Goal: Information Seeking & Learning: Understand process/instructions

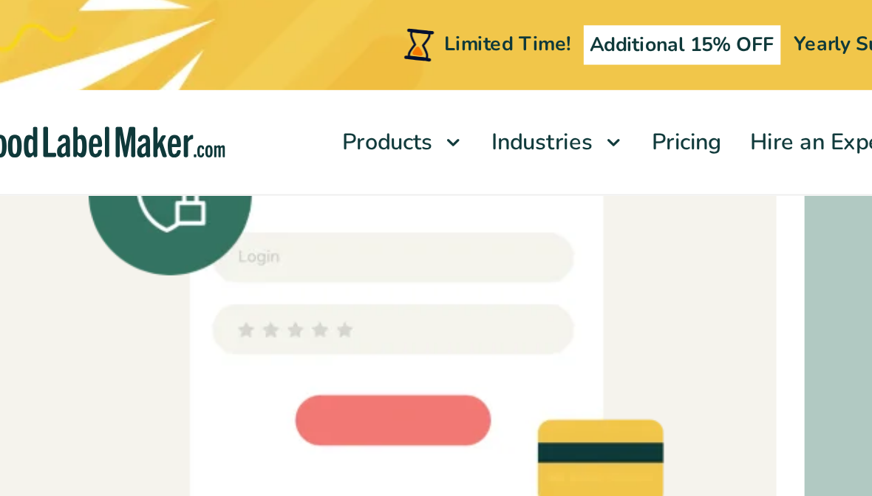
scroll to position [4342, 0]
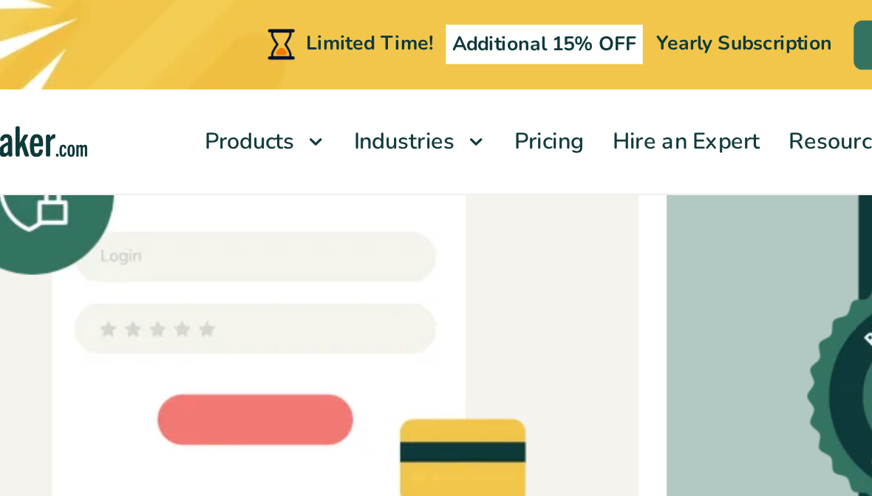
click at [338, 229] on div "Unwavering Commitment to Security Our platform ensures the utmost security of y…" at bounding box center [436, 54] width 850 height 470
click at [359, 72] on span "Pricing" at bounding box center [380, 75] width 43 height 16
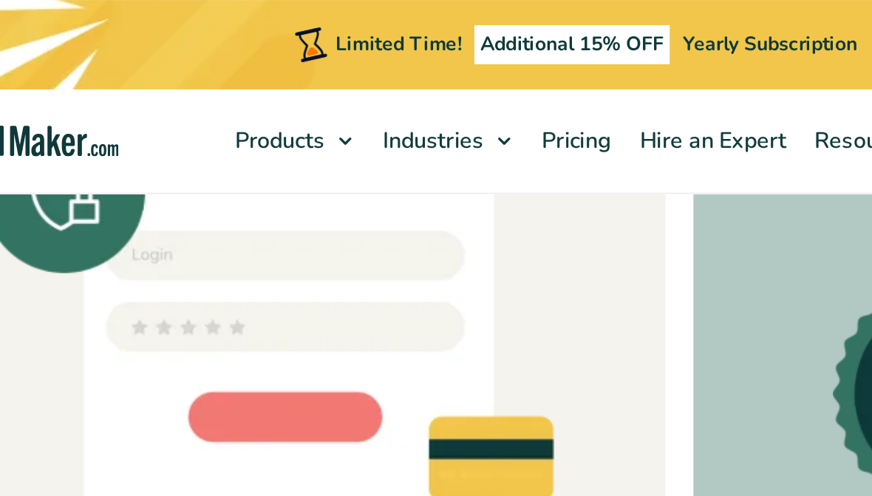
scroll to position [4088, 0]
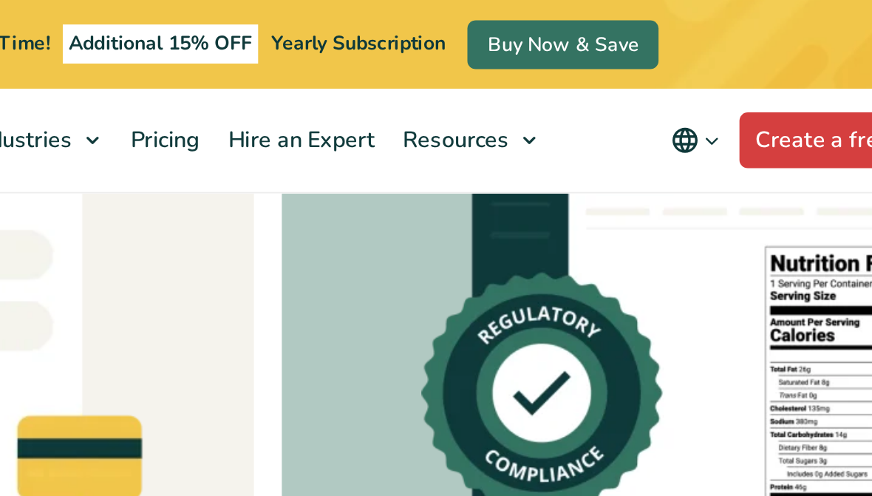
click at [530, 141] on span "Regulatory Hub" at bounding box center [573, 138] width 86 height 16
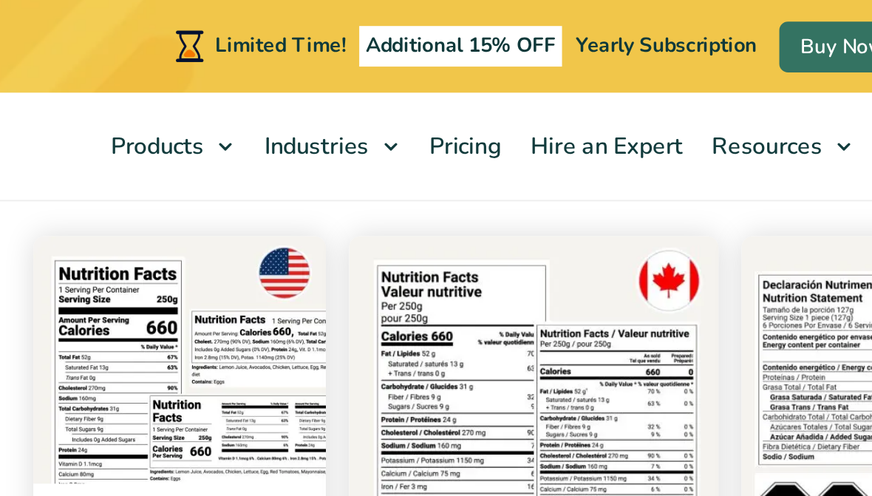
scroll to position [276, 0]
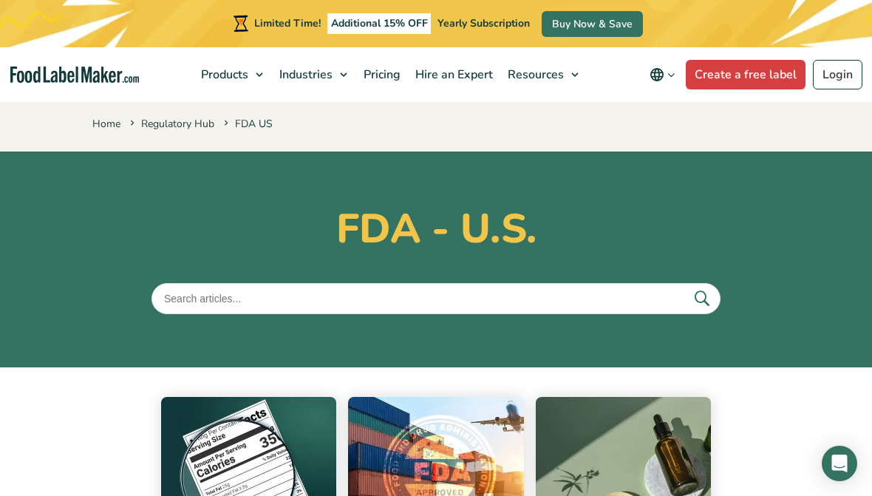
click at [620, 135] on link "Regulatory Hub" at bounding box center [604, 138] width 192 height 28
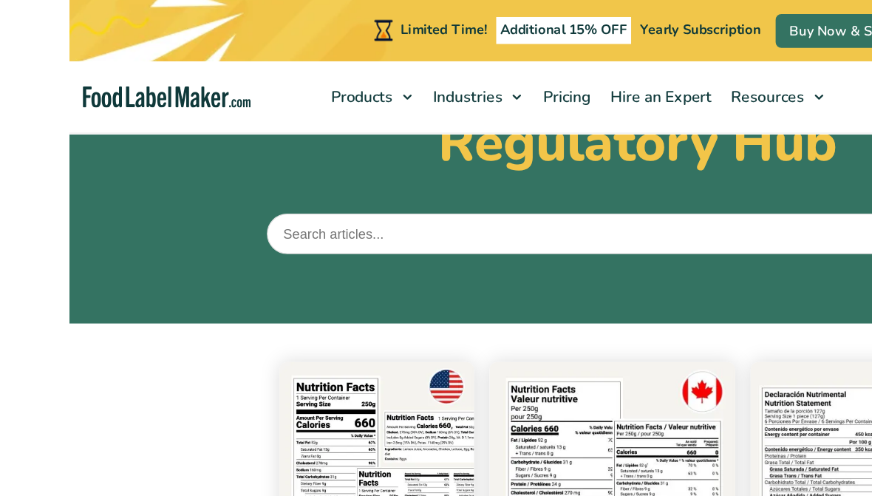
scroll to position [116, 0]
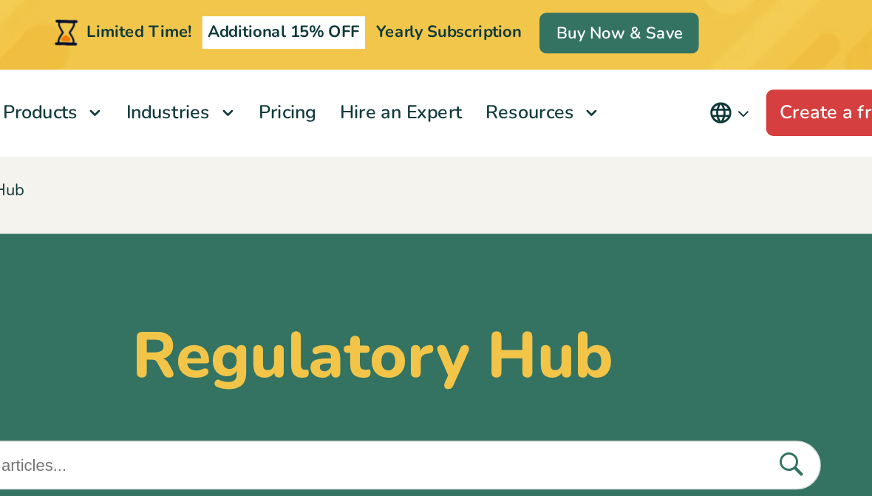
click at [508, 191] on link "FAQ" at bounding box center [604, 194] width 192 height 28
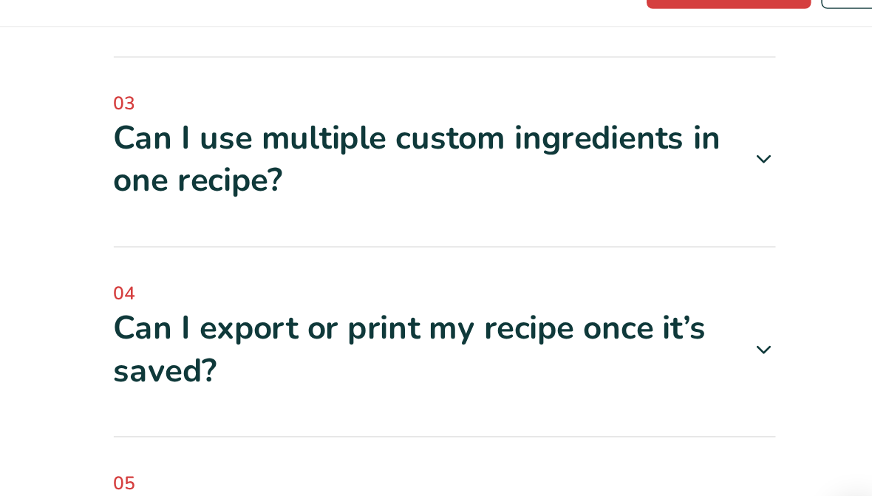
scroll to position [704, 0]
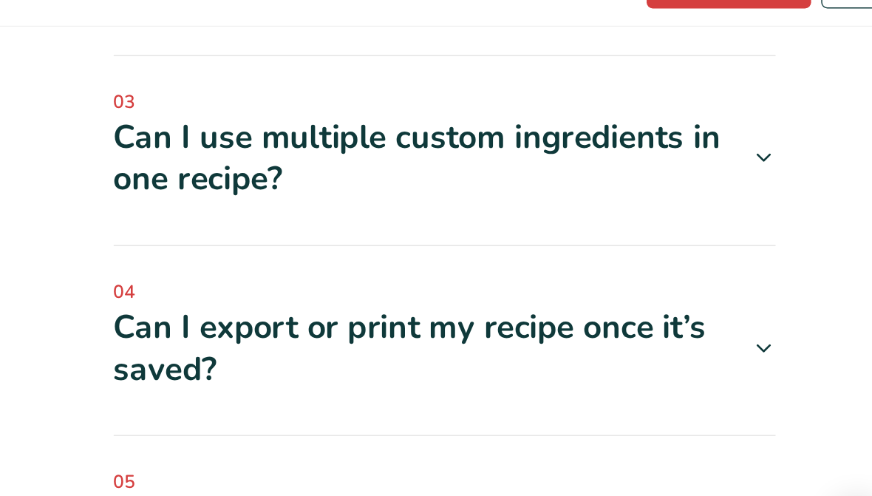
click at [531, 168] on div "Can I use multiple custom ingredients in one recipe?" at bounding box center [539, 198] width 483 height 61
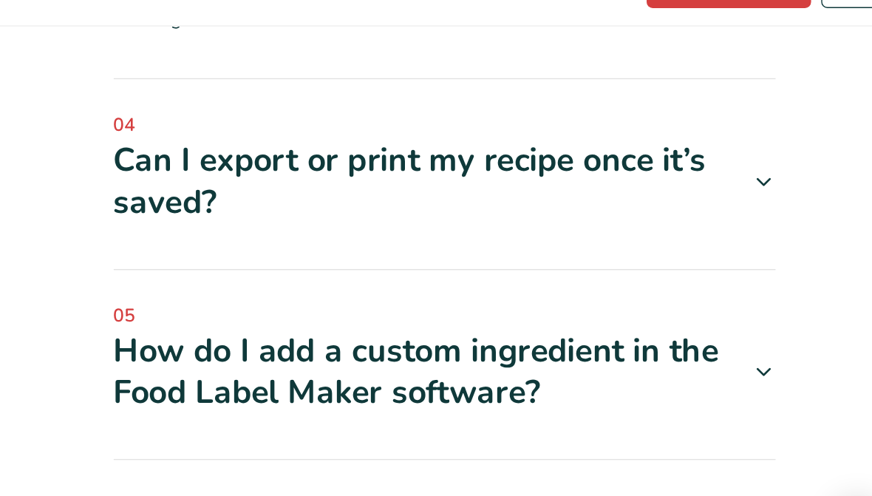
scroll to position [907, 0]
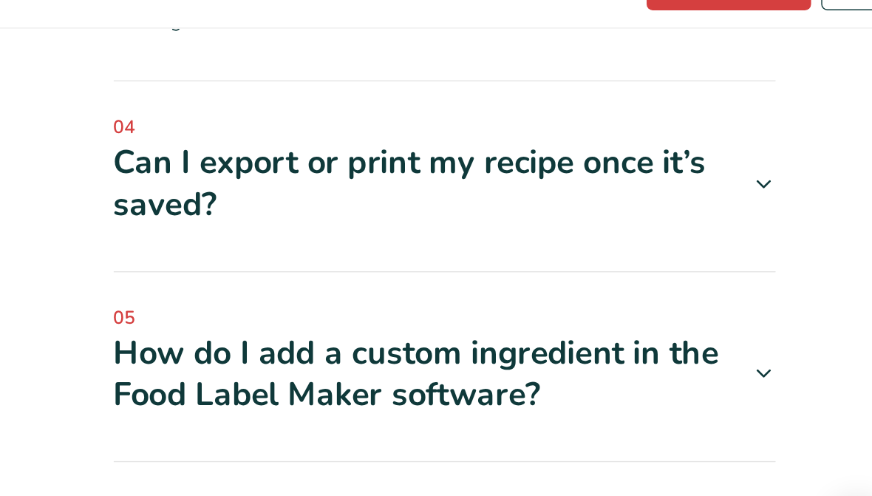
click at [514, 185] on div "Can I export or print my recipe once it’s saved?" at bounding box center [539, 215] width 483 height 61
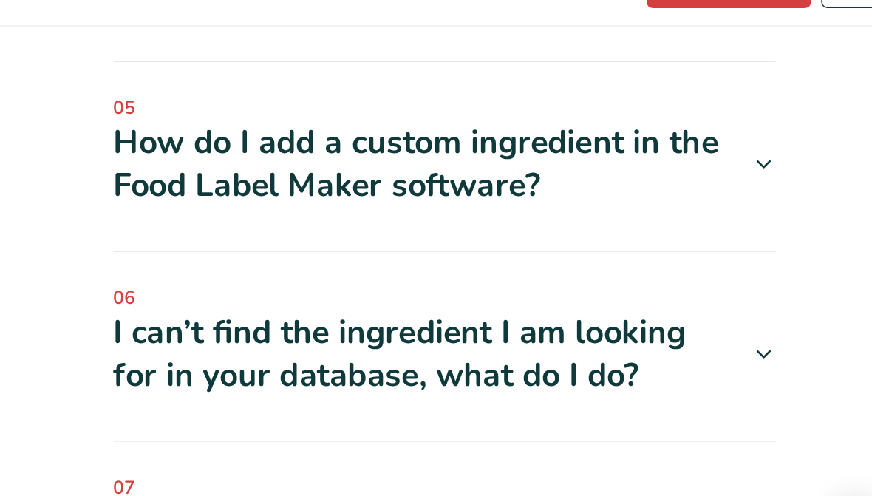
scroll to position [1118, 0]
click at [541, 172] on div "How do I add a custom ingredient in the Food Label Maker software?" at bounding box center [539, 202] width 483 height 61
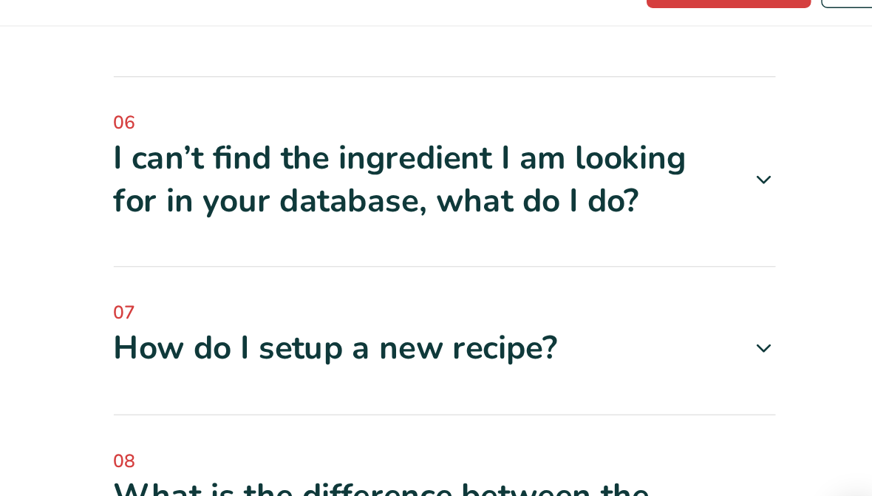
scroll to position [1408, 0]
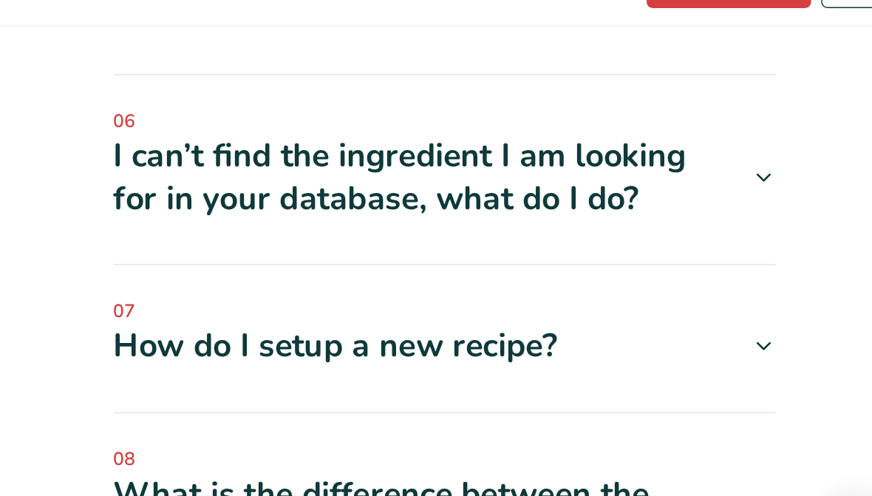
click at [515, 182] on div "I can’t find the ingredient I am looking for in your database, what do I do?" at bounding box center [539, 212] width 483 height 61
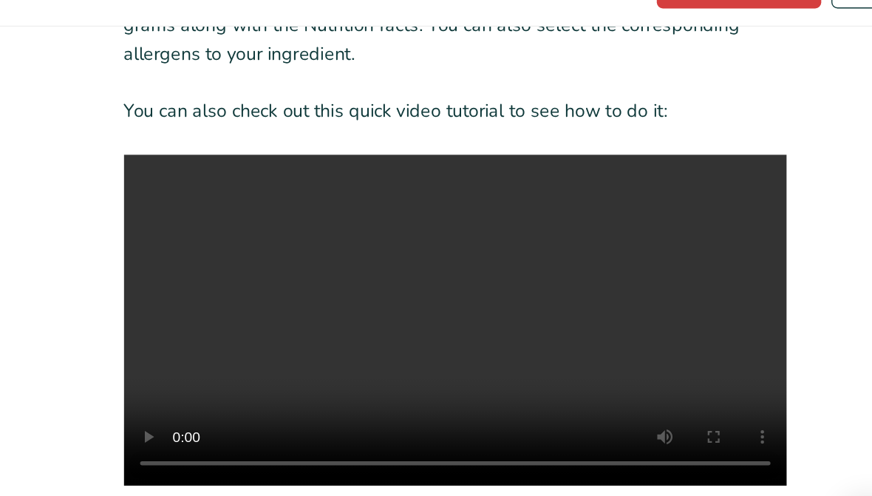
scroll to position [1642, 0]
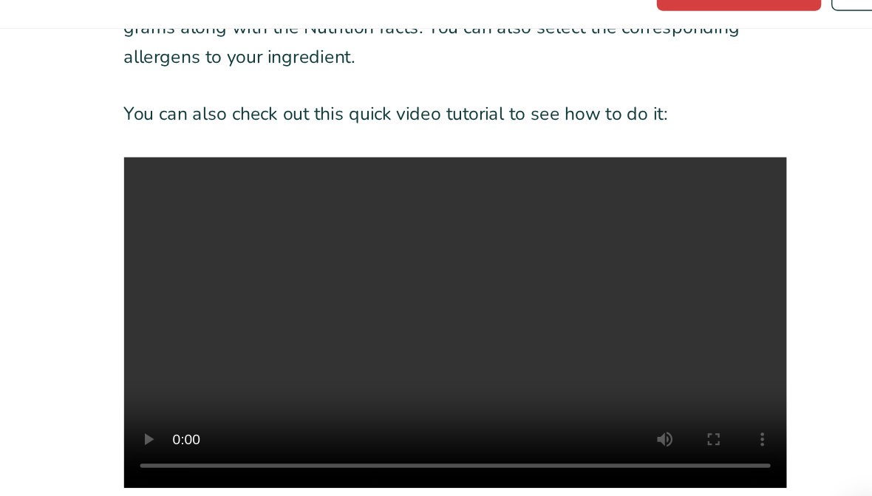
click at [355, 208] on video at bounding box center [539, 316] width 483 height 241
click at [330, 220] on video at bounding box center [539, 316] width 483 height 241
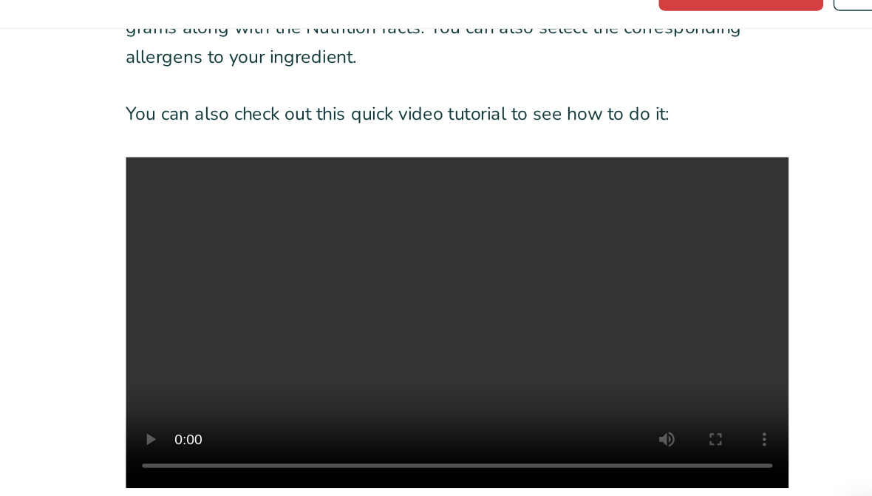
click at [389, 228] on video at bounding box center [539, 316] width 483 height 241
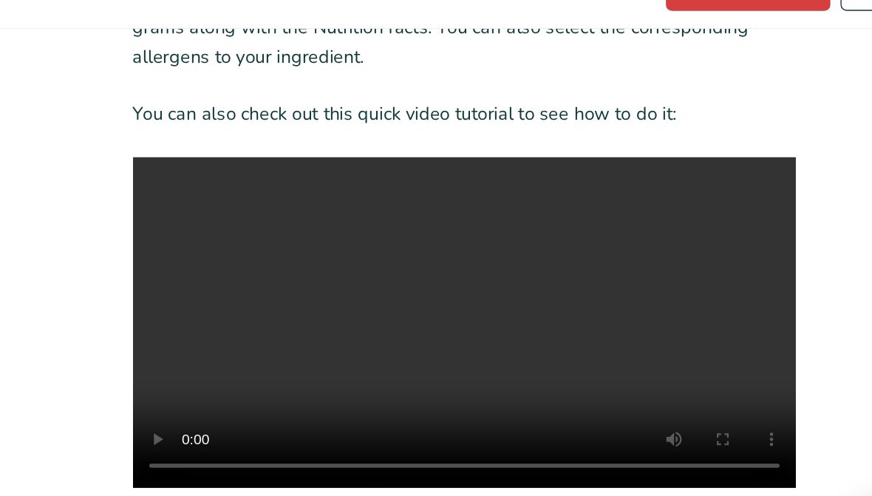
click at [339, 219] on video at bounding box center [539, 316] width 483 height 241
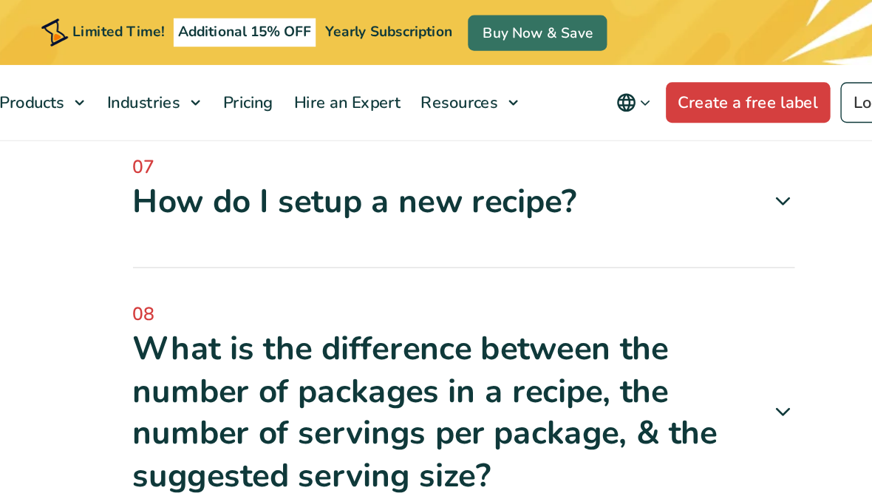
scroll to position [2002, 0]
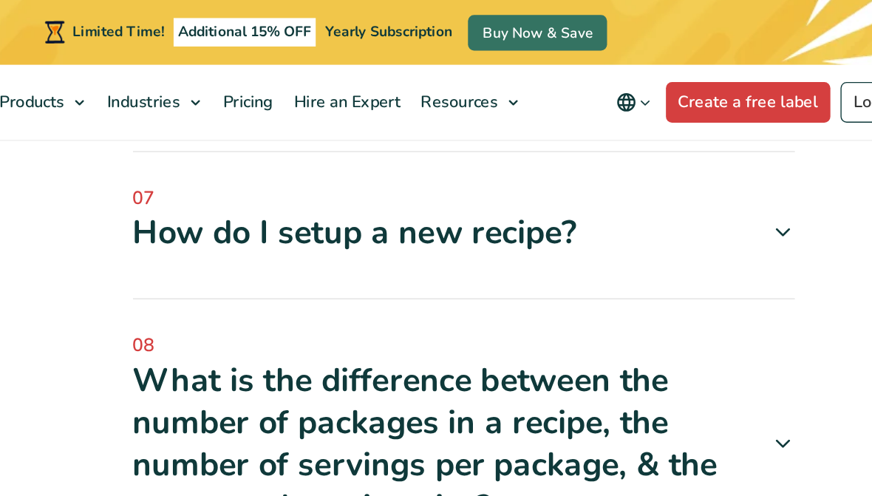
click at [762, 160] on icon at bounding box center [771, 169] width 18 height 18
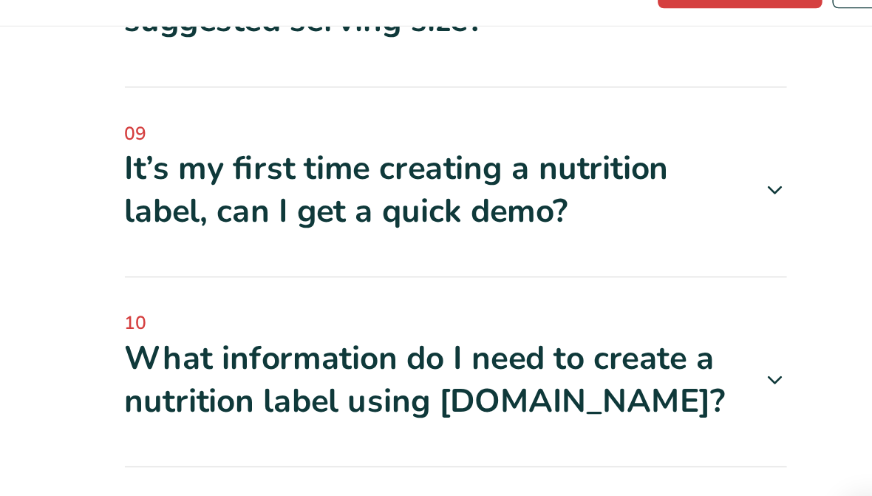
scroll to position [2839, 0]
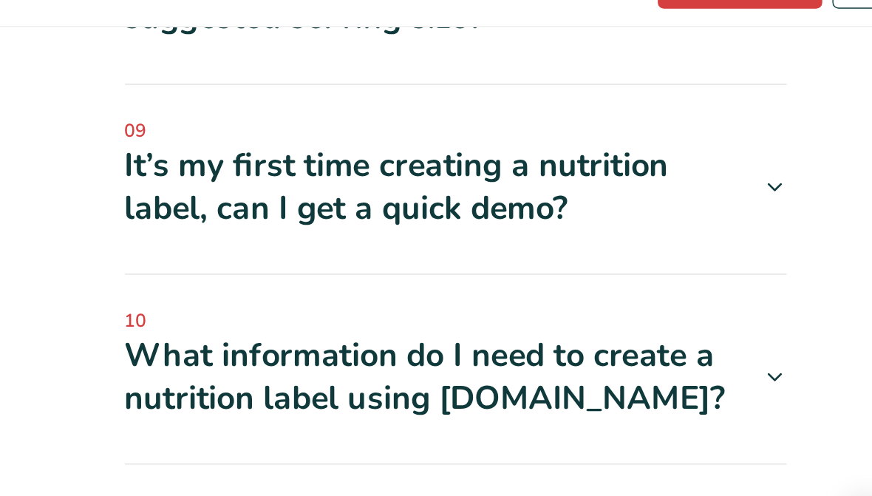
click at [762, 211] on icon at bounding box center [771, 220] width 18 height 18
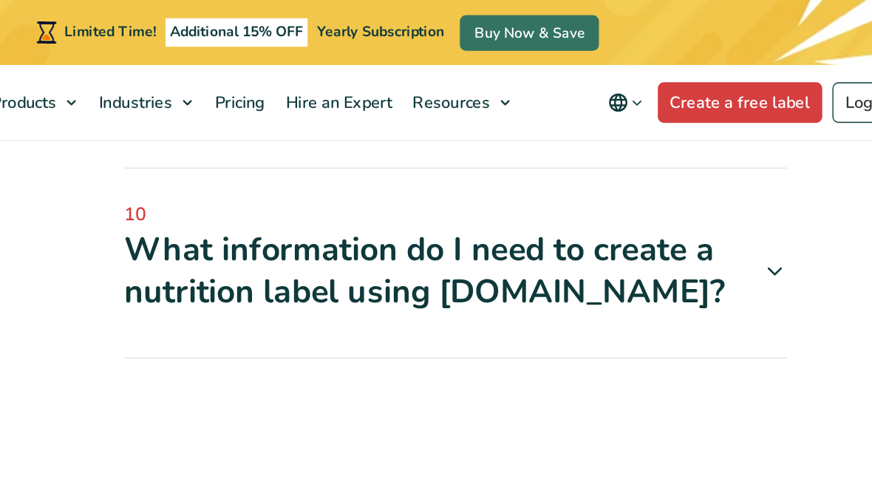
scroll to position [3144, 0]
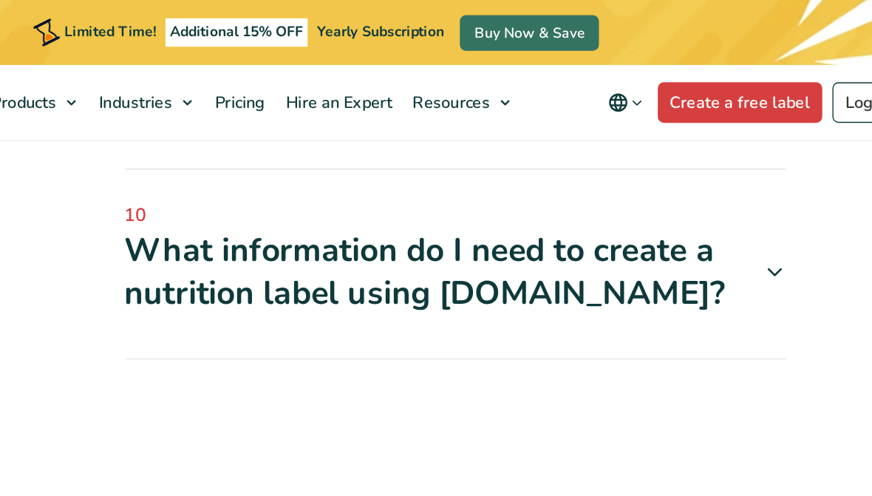
click at [751, 189] on span at bounding box center [765, 198] width 29 height 18
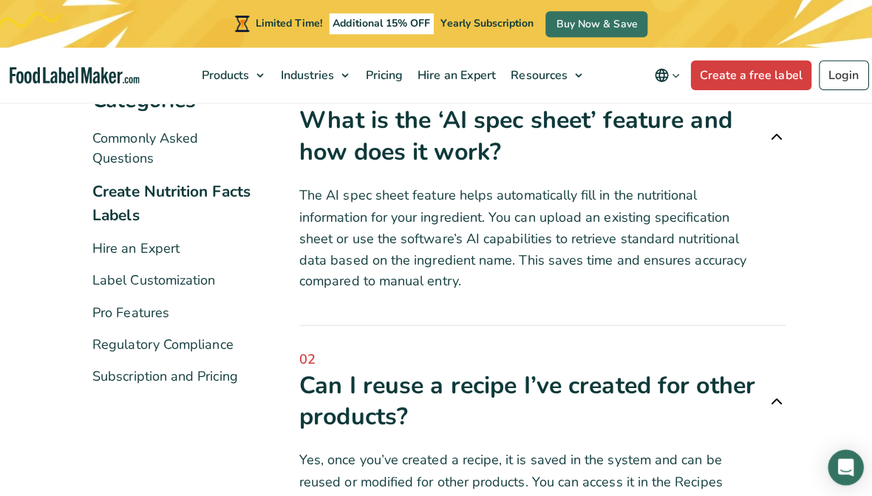
scroll to position [458, 0]
